Goal: Information Seeking & Learning: Understand process/instructions

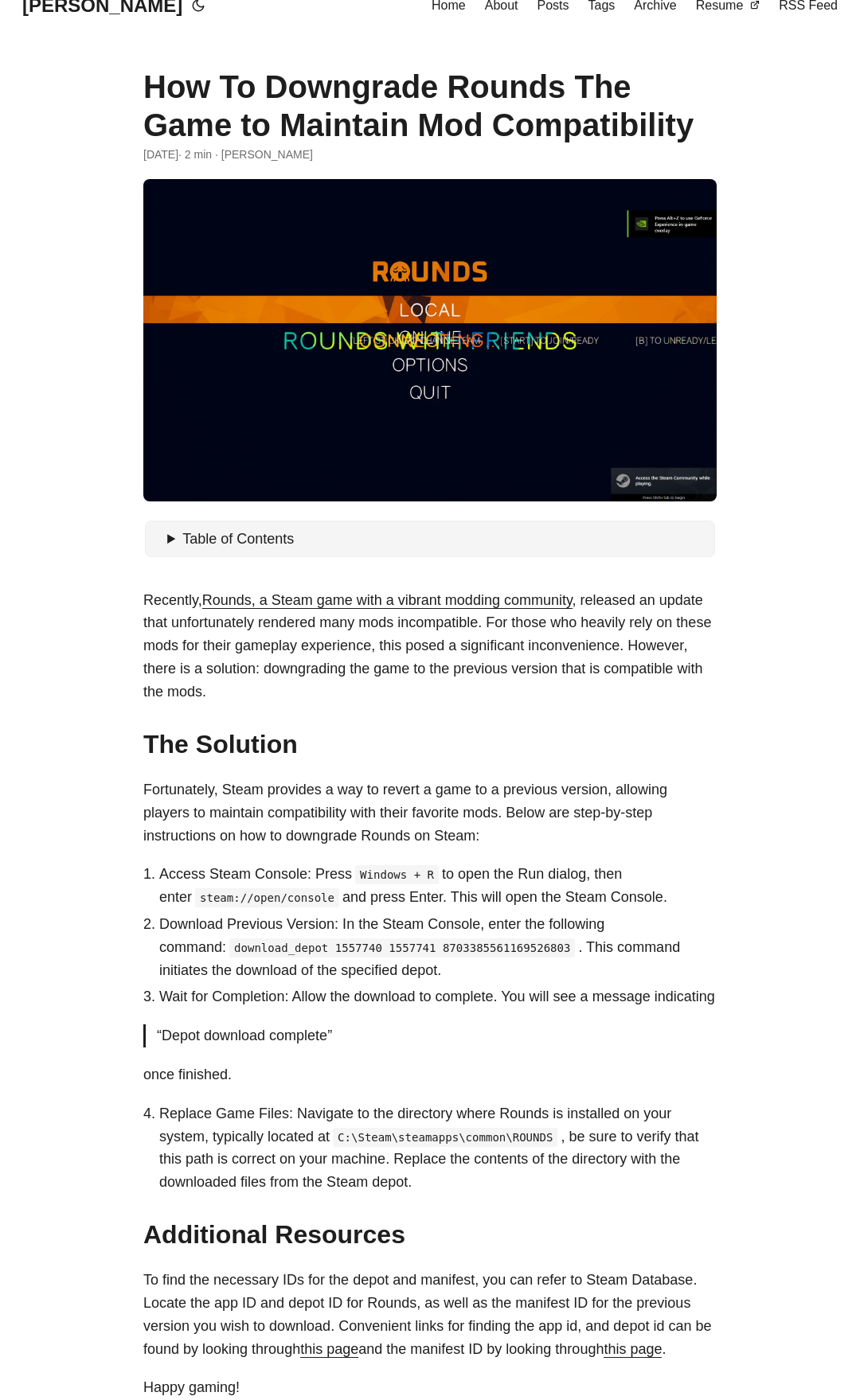
drag, startPoint x: 802, startPoint y: 198, endPoint x: 789, endPoint y: 197, distance: 13.0
click at [795, 197] on body "[PERSON_NAME] Home About Posts Tags Archive Resume" at bounding box center [430, 838] width 860 height 1713
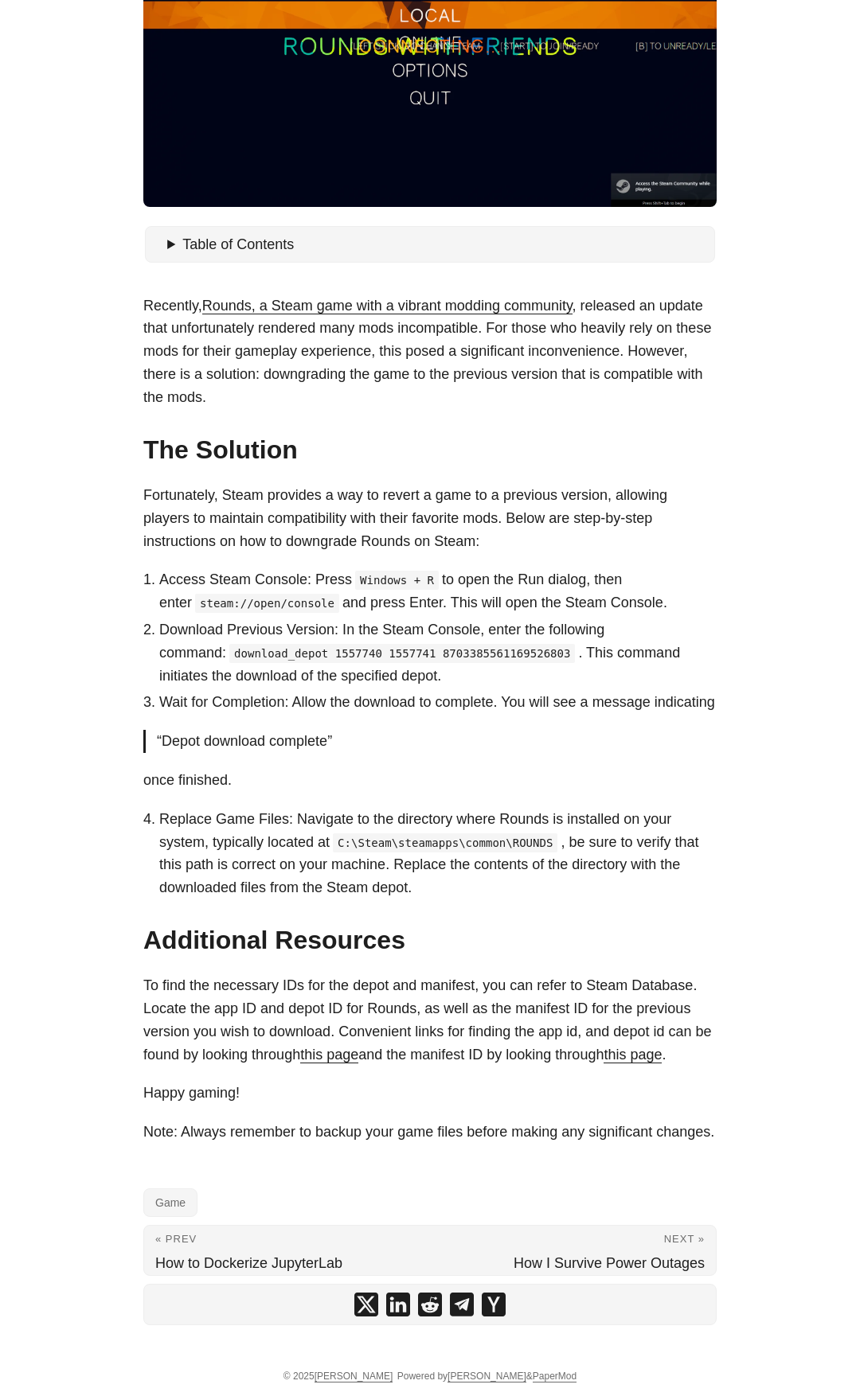
drag, startPoint x: 771, startPoint y: 211, endPoint x: 858, endPoint y: 278, distance: 109.8
click at [793, 262] on body "[PERSON_NAME] Home About Posts Tags Archive Resume" at bounding box center [430, 544] width 860 height 1713
click at [738, 547] on body "[PERSON_NAME] Home About Posts Tags Archive Resume" at bounding box center [430, 544] width 860 height 1713
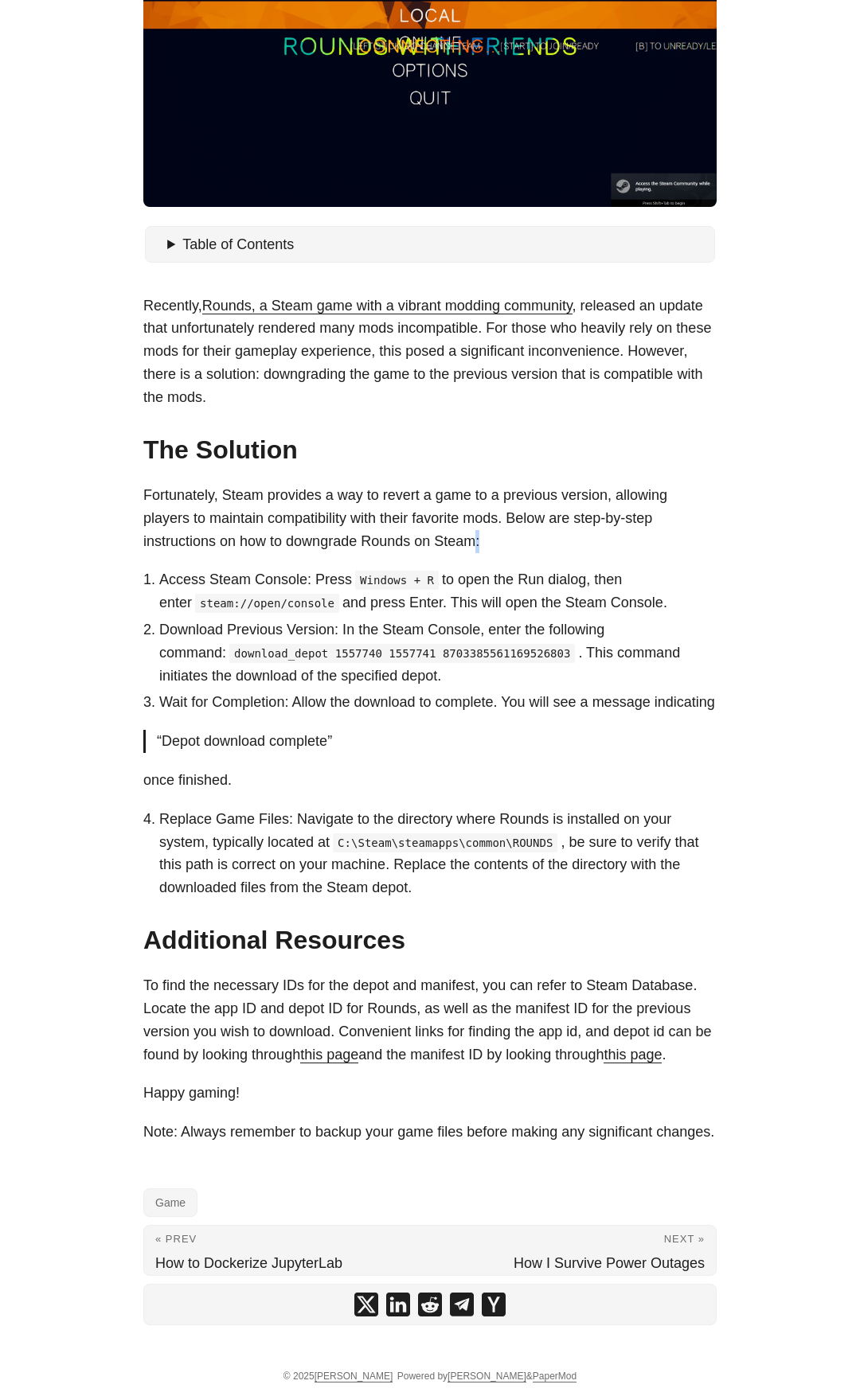
click at [738, 547] on body "[PERSON_NAME] Home About Posts Tags Archive Resume" at bounding box center [430, 544] width 860 height 1713
click at [790, 658] on body "[PERSON_NAME] Home About Posts Tags Archive Resume" at bounding box center [430, 544] width 860 height 1713
click at [595, 599] on main "How To Downgrade Rounds The Game to Maintain Mod Compatibility [DATE] · 2 min ·…" at bounding box center [430, 544] width 611 height 1617
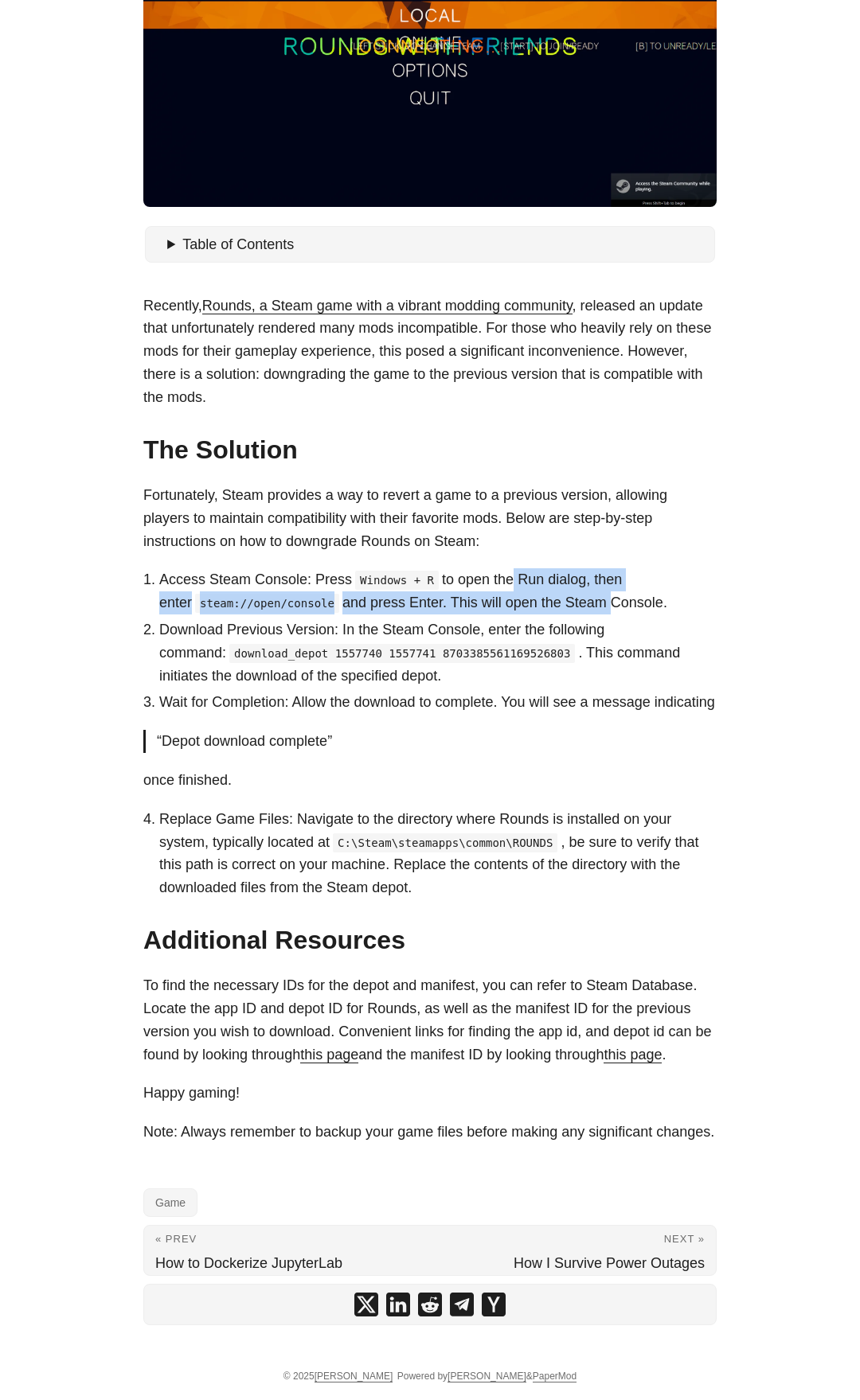
drag, startPoint x: 499, startPoint y: 570, endPoint x: 660, endPoint y: 475, distance: 186.9
click at [502, 568] on li "Access Steam Console: Press Windows + R to open the Run dialog, then enter stea…" at bounding box center [438, 590] width 557 height 46
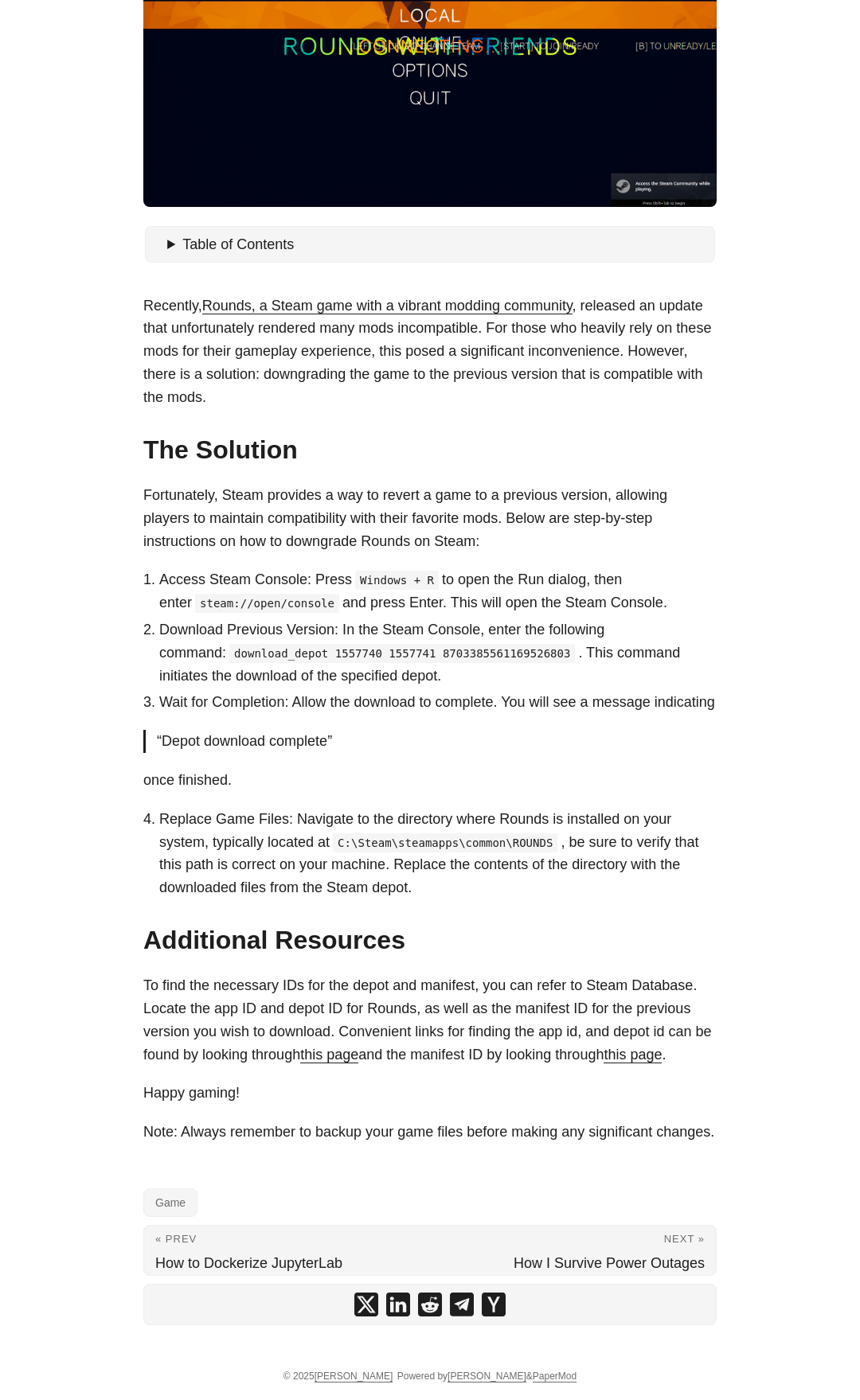
click at [803, 438] on body "[PERSON_NAME] Home About Posts Tags Archive Resume" at bounding box center [430, 544] width 860 height 1713
drag, startPoint x: 590, startPoint y: 95, endPoint x: 502, endPoint y: 102, distance: 88.3
click at [582, 105] on figure at bounding box center [430, 46] width 573 height 323
drag, startPoint x: 502, startPoint y: 102, endPoint x: 474, endPoint y: 111, distance: 29.4
click at [486, 114] on figure at bounding box center [430, 46] width 573 height 323
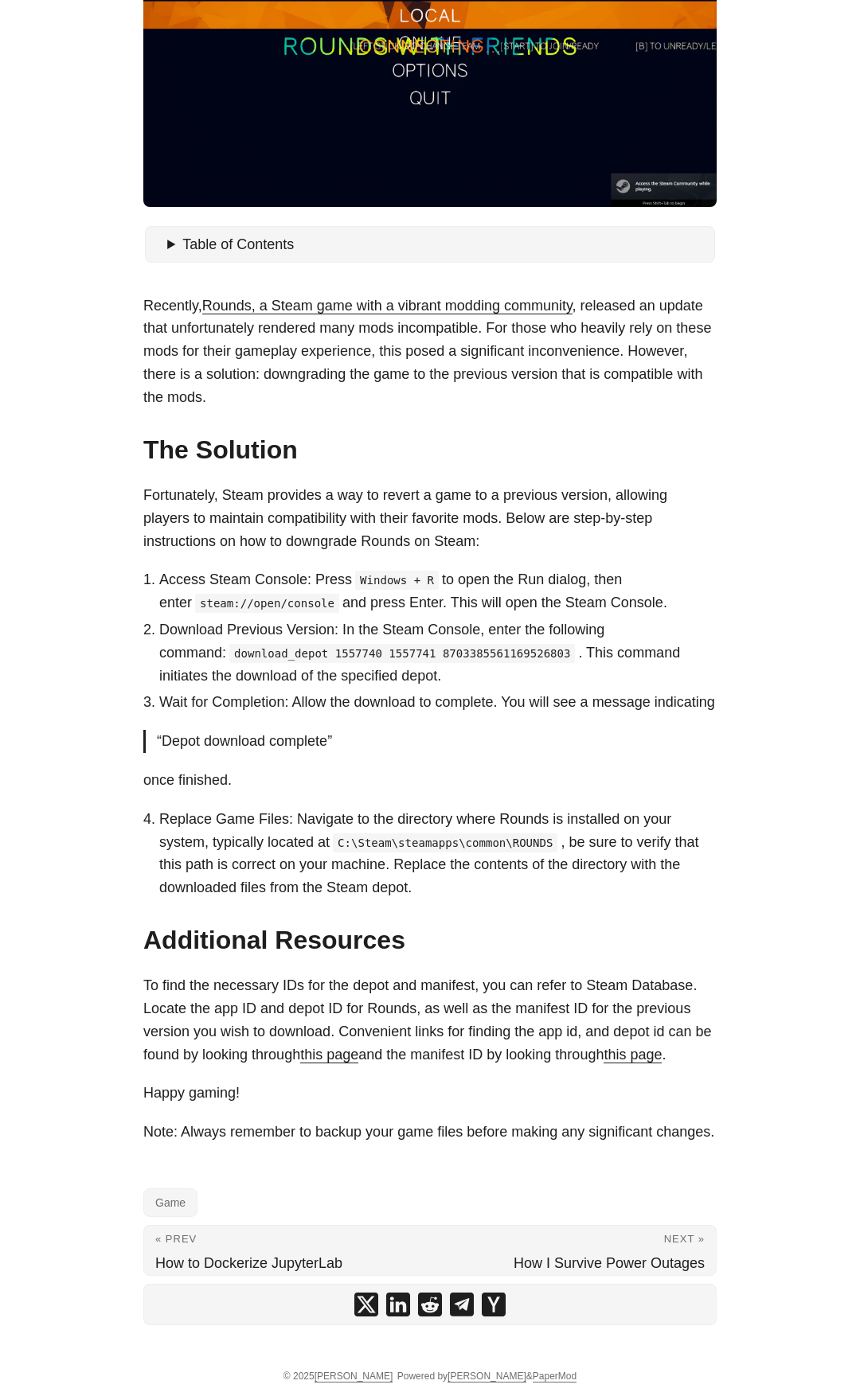
click at [806, 53] on body "[PERSON_NAME] Home About Posts Tags Archive Resume" at bounding box center [430, 544] width 860 height 1713
